Goal: Find specific page/section: Find specific page/section

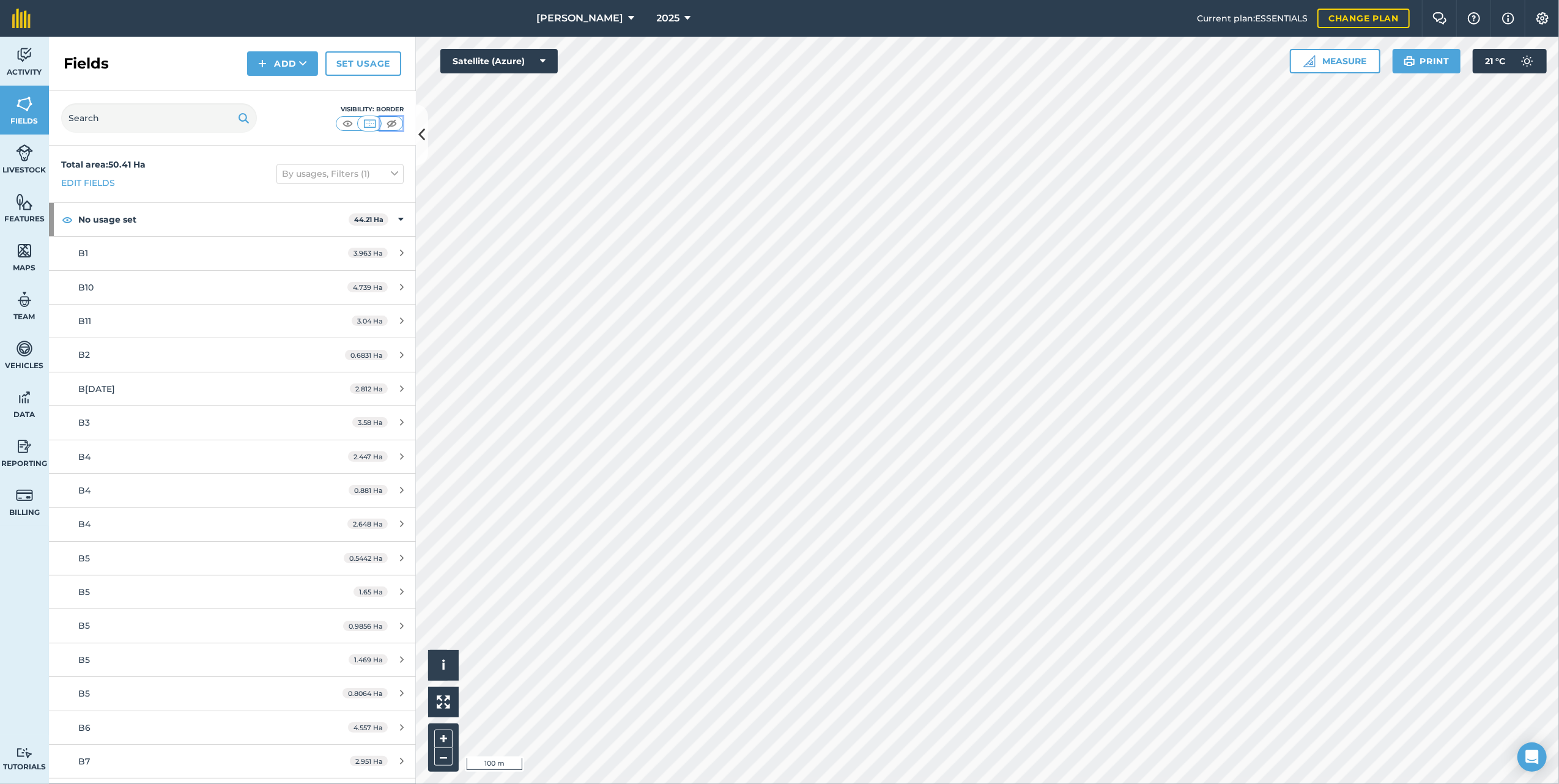
click at [393, 127] on img at bounding box center [392, 123] width 15 height 12
click at [21, 257] on img at bounding box center [24, 250] width 17 height 18
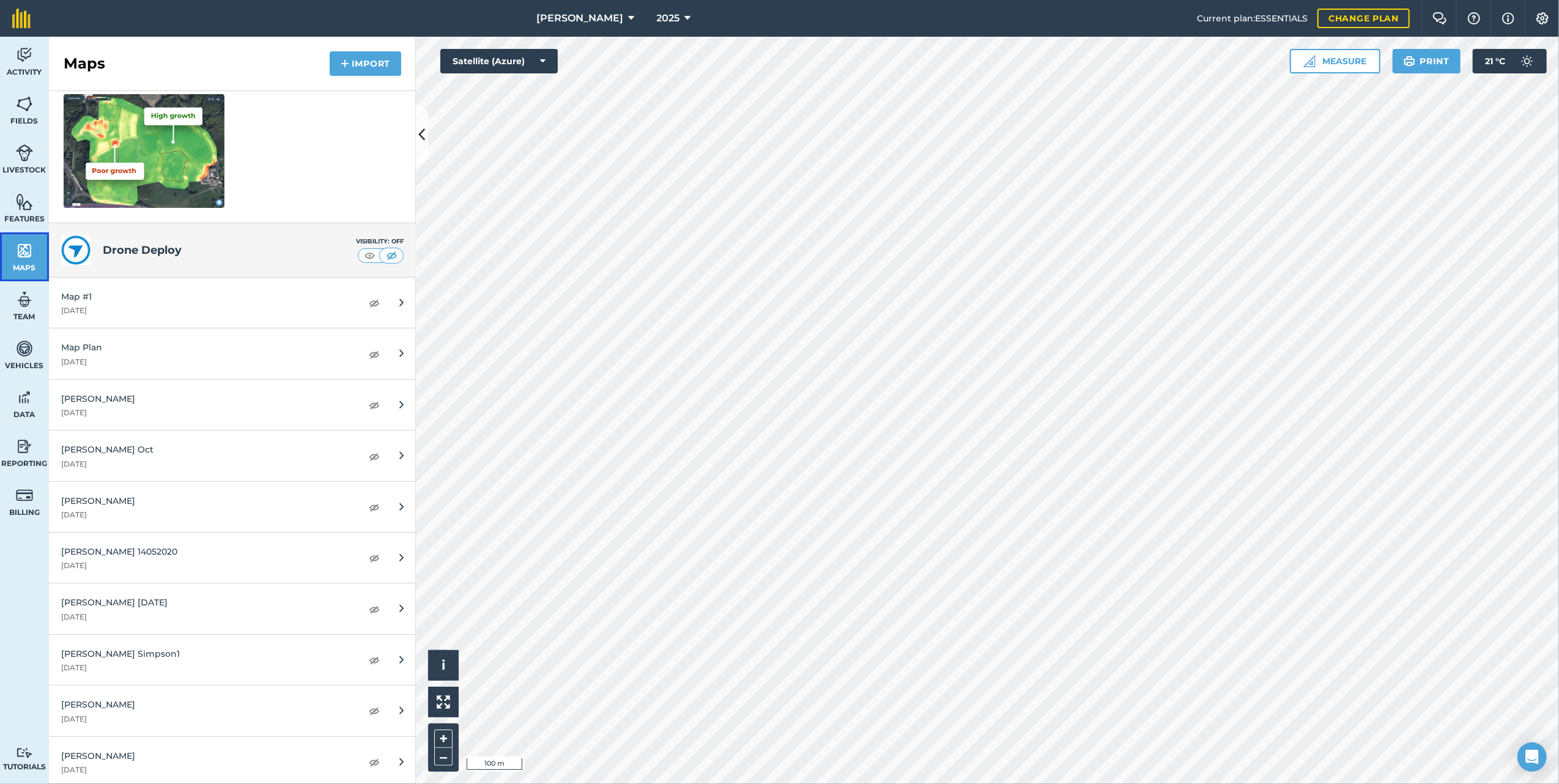
scroll to position [450, 0]
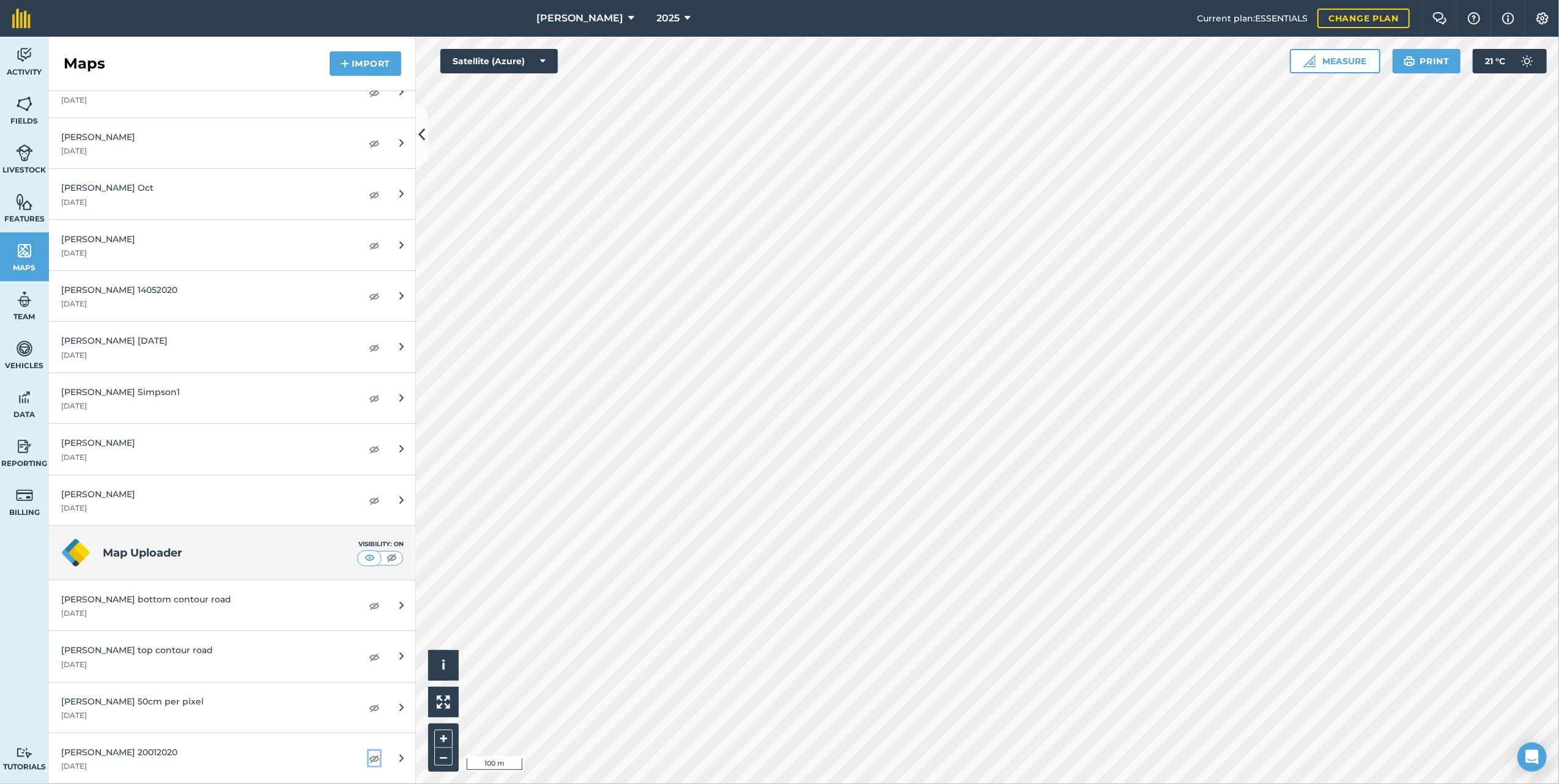
click at [369, 759] on img at bounding box center [374, 758] width 11 height 15
click at [384, 556] on img at bounding box center [392, 557] width 15 height 12
click at [363, 556] on img at bounding box center [369, 557] width 15 height 12
click at [369, 499] on img at bounding box center [374, 500] width 11 height 15
click at [369, 450] on img at bounding box center [374, 449] width 11 height 15
